Goal: Task Accomplishment & Management: Use online tool/utility

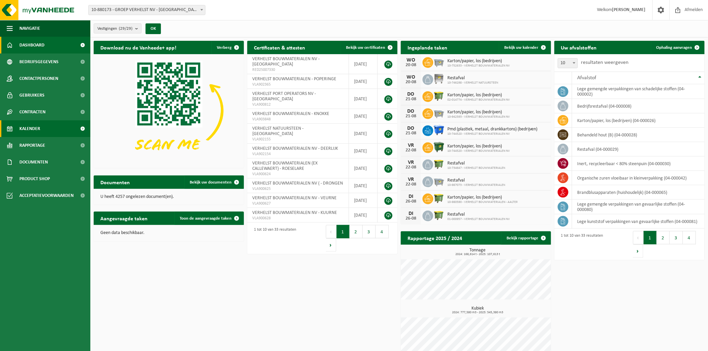
click at [26, 130] on span "Kalender" at bounding box center [29, 128] width 21 height 17
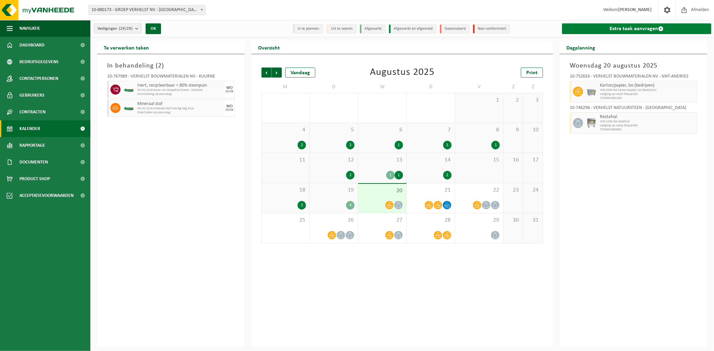
click at [640, 28] on link "Extra taak aanvragen" at bounding box center [636, 28] width 149 height 11
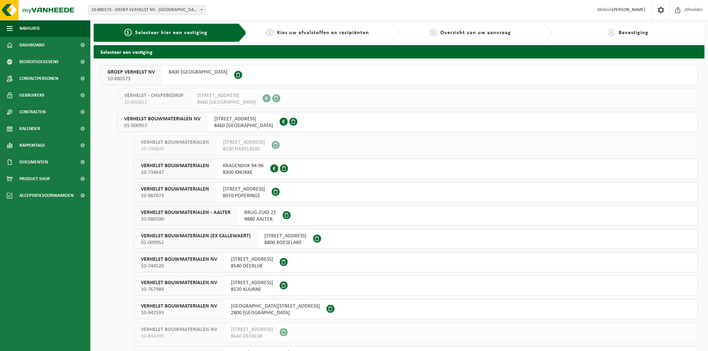
click at [302, 120] on button "VERHELST BOUWMATERIALEN NV 01-000957 STATIONSSTRAAT 30 8460 OUDENBURG 0405.301.…" at bounding box center [407, 122] width 581 height 20
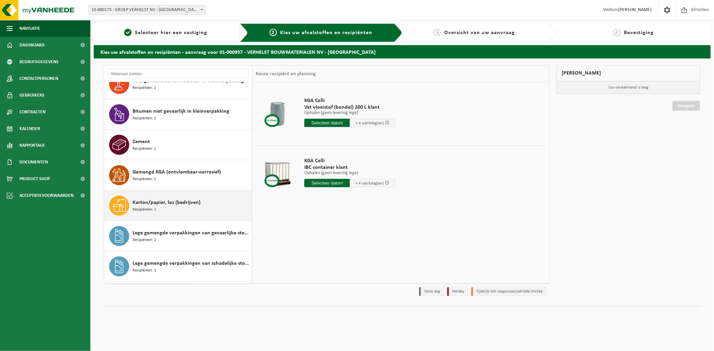
click at [186, 208] on div "Karton/papier, los (bedrijven) Recipiënten: 1" at bounding box center [191, 206] width 117 height 20
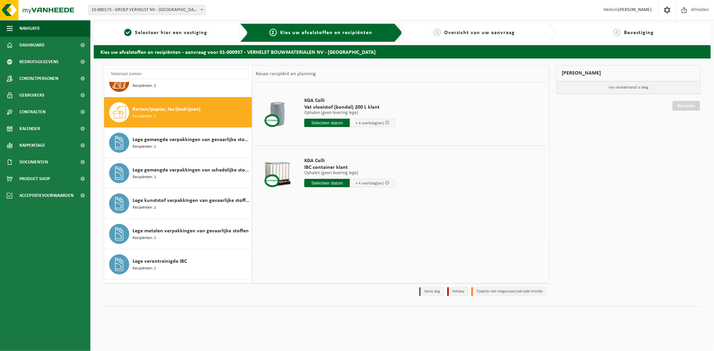
scroll to position [183, 0]
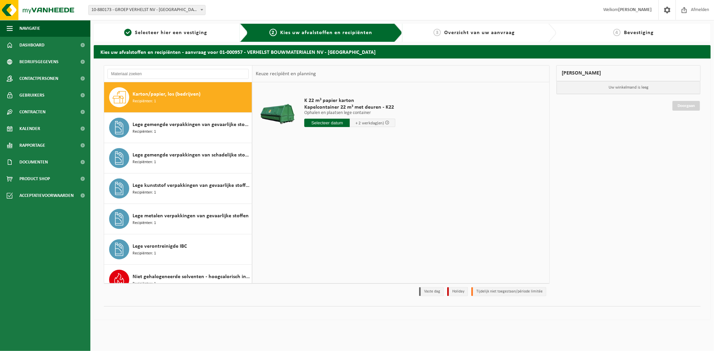
click at [336, 125] on input "text" at bounding box center [327, 123] width 46 height 8
click at [346, 191] on div "21" at bounding box center [346, 193] width 12 height 11
type input "Van 2025-08-21"
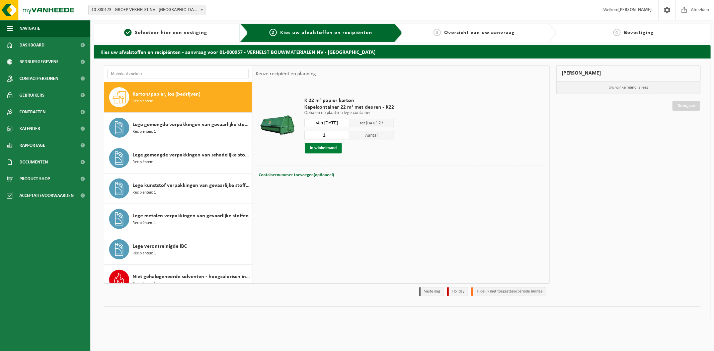
click at [324, 146] on button "In winkelmand" at bounding box center [323, 148] width 37 height 11
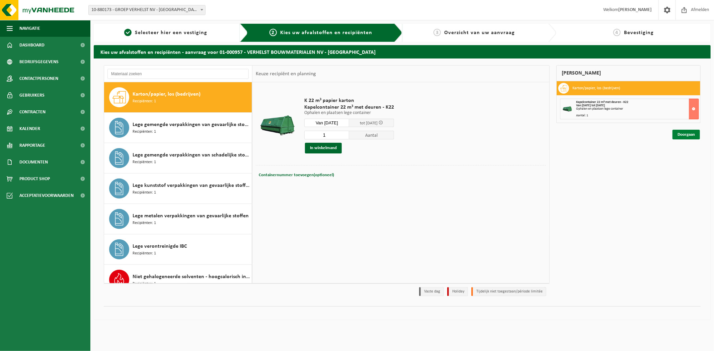
click at [695, 136] on link "Doorgaan" at bounding box center [685, 135] width 27 height 10
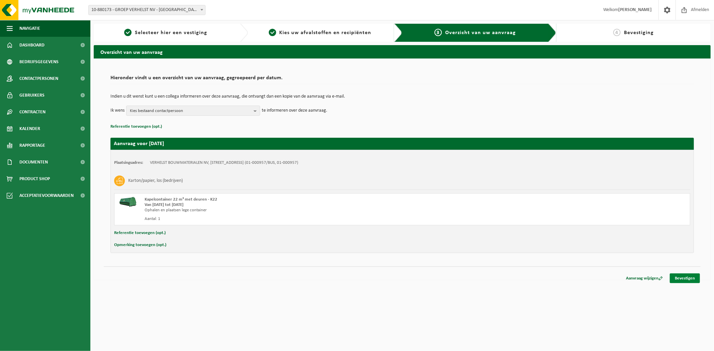
click at [679, 275] on link "Bevestigen" at bounding box center [685, 279] width 30 height 10
